Goal: Task Accomplishment & Management: Use online tool/utility

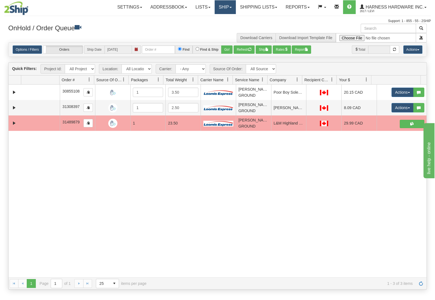
click at [226, 4] on link "Ship" at bounding box center [225, 7] width 21 height 14
click at [211, 17] on link "Ship Screen" at bounding box center [211, 19] width 50 height 7
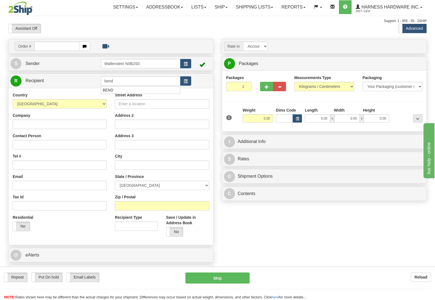
type input "bend"
type input "0.50"
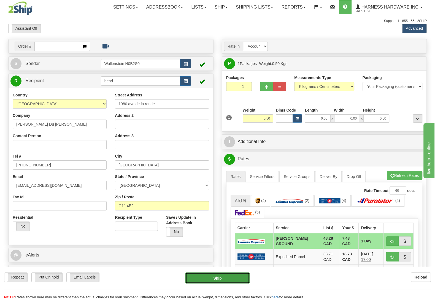
click at [214, 279] on button "Ship" at bounding box center [218, 278] width 64 height 11
type input "DD"
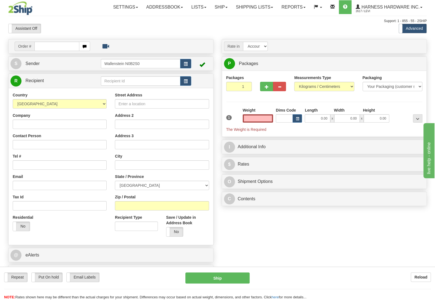
type input "0.00"
